Goal: Find specific page/section: Find specific page/section

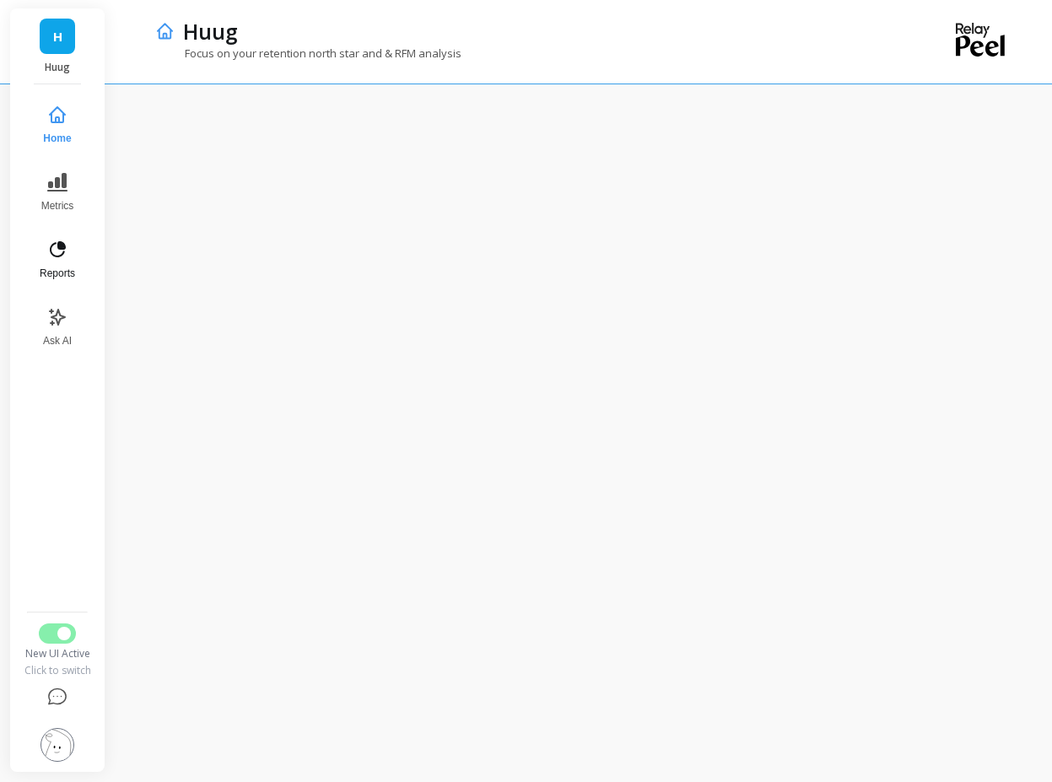
click at [78, 261] on button "Reports" at bounding box center [58, 259] width 56 height 61
